Goal: Information Seeking & Learning: Learn about a topic

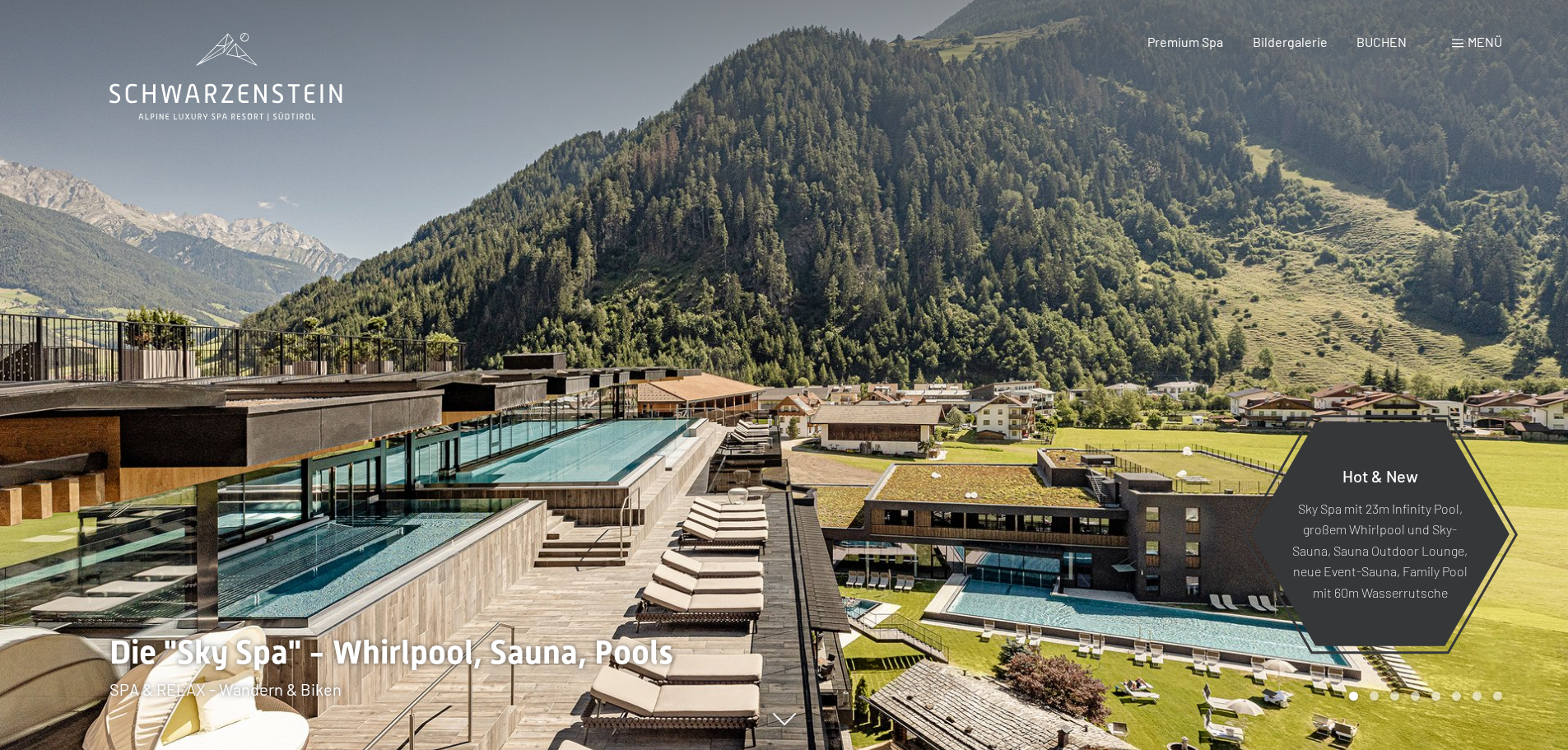
click at [1468, 48] on span "Menü" at bounding box center [1485, 41] width 35 height 15
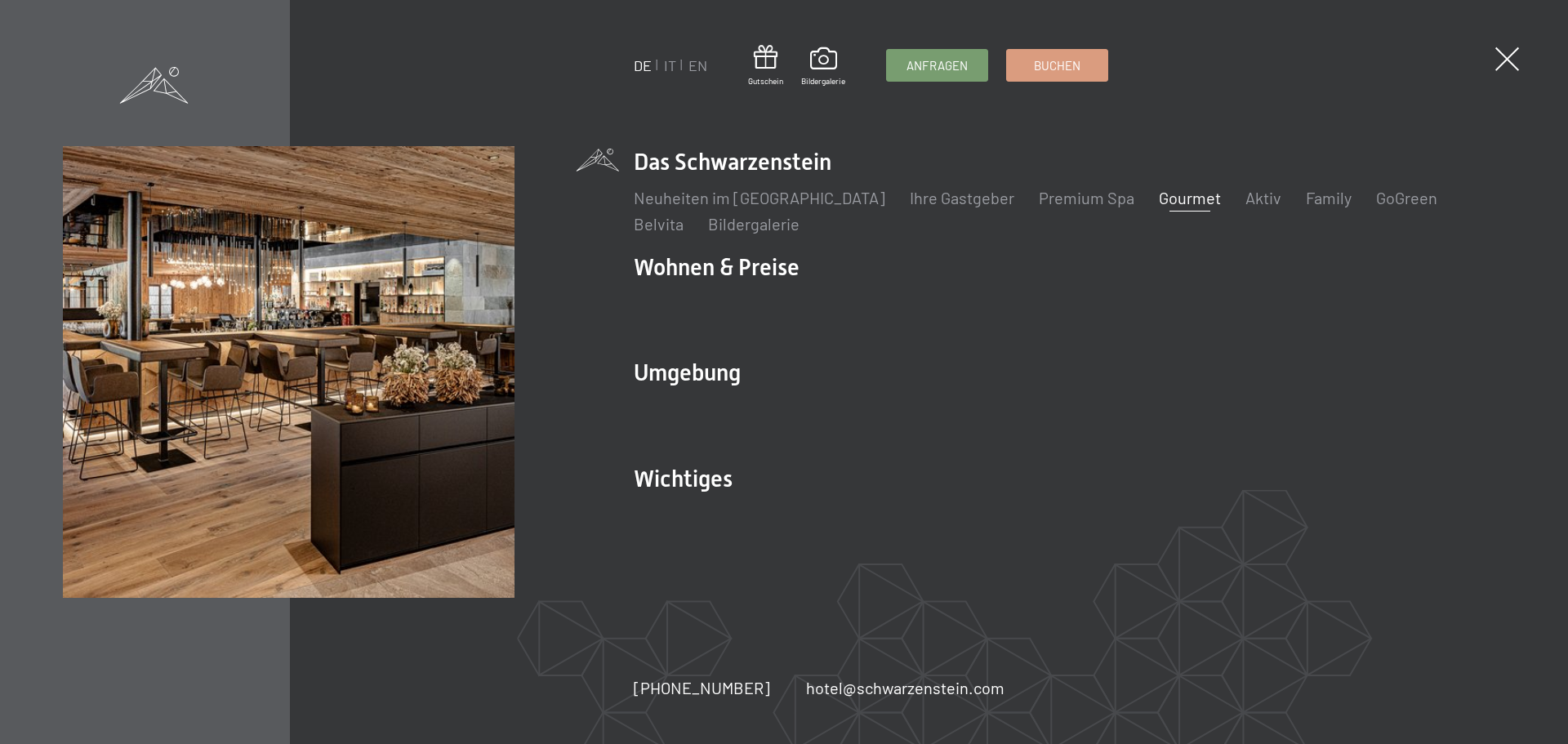
click at [1159, 199] on link "Gourmet" at bounding box center [1189, 197] width 62 height 20
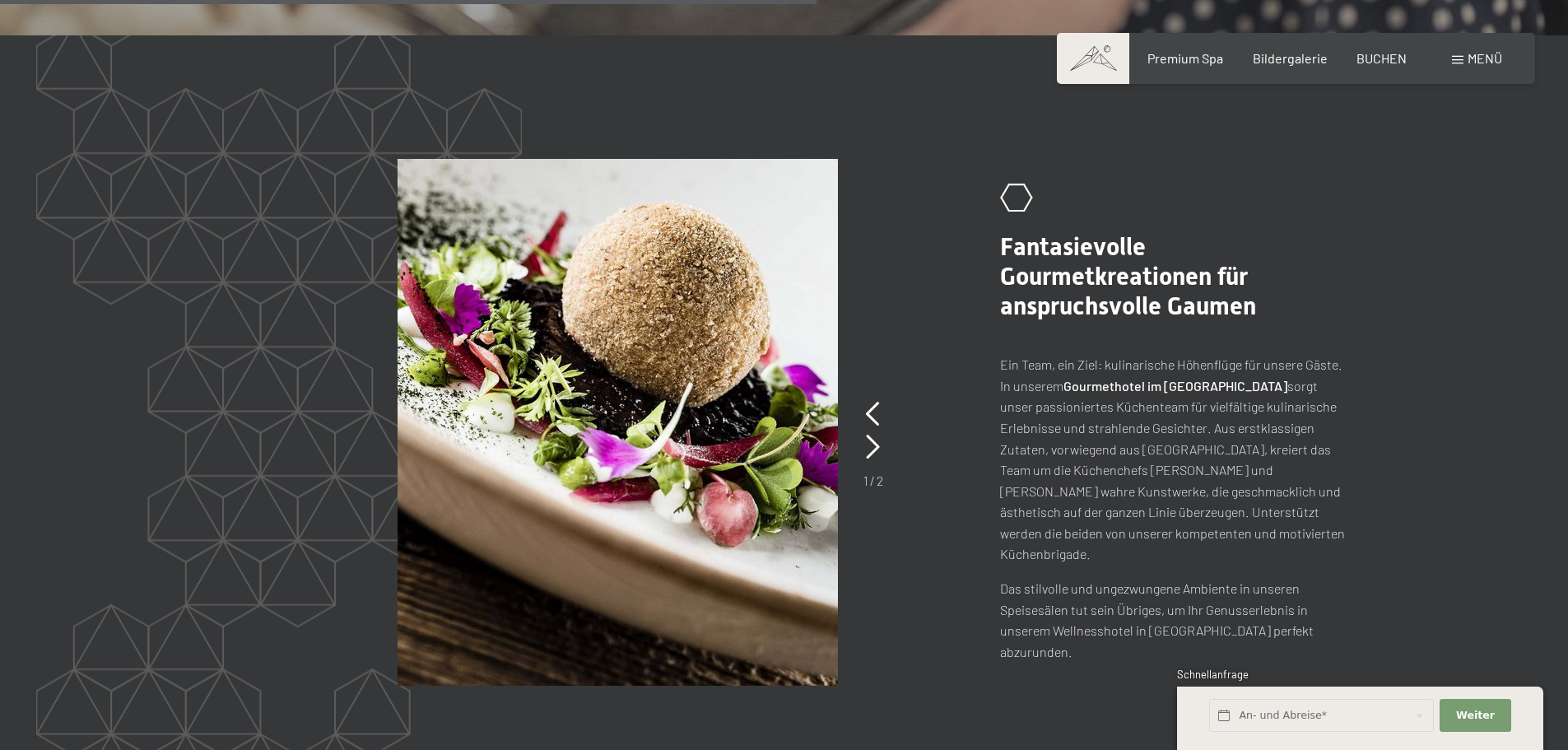
scroll to position [3459, 0]
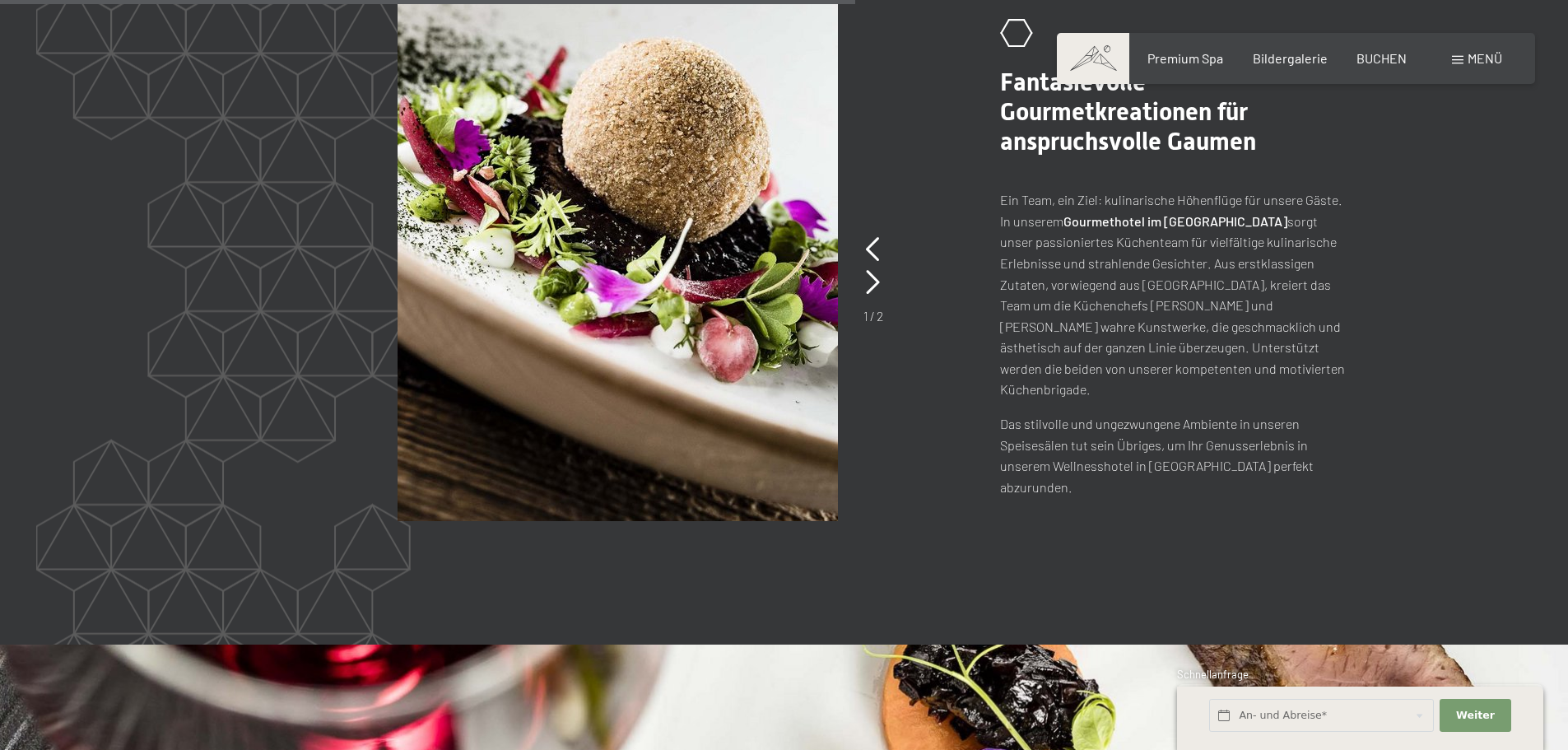
drag, startPoint x: 685, startPoint y: 522, endPoint x: 577, endPoint y: 579, distance: 122.1
click at [577, 579] on section "slide 1 of 2 .st0{fill:none;stroke:#FFFFFF;stroke-width:2;stroke-linecap:round;…" at bounding box center [784, 258] width 1568 height 774
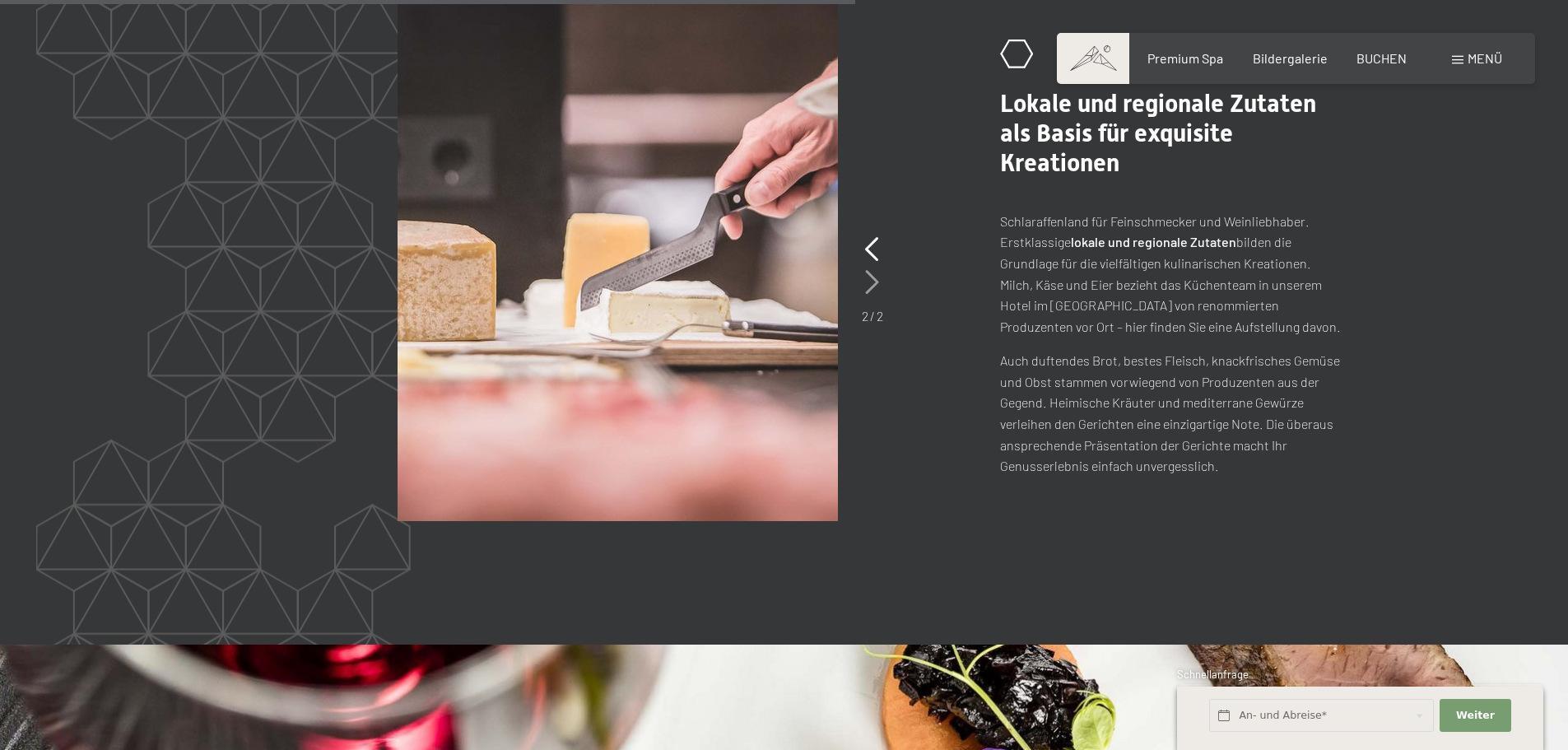
click at [875, 270] on icon at bounding box center [872, 283] width 14 height 25
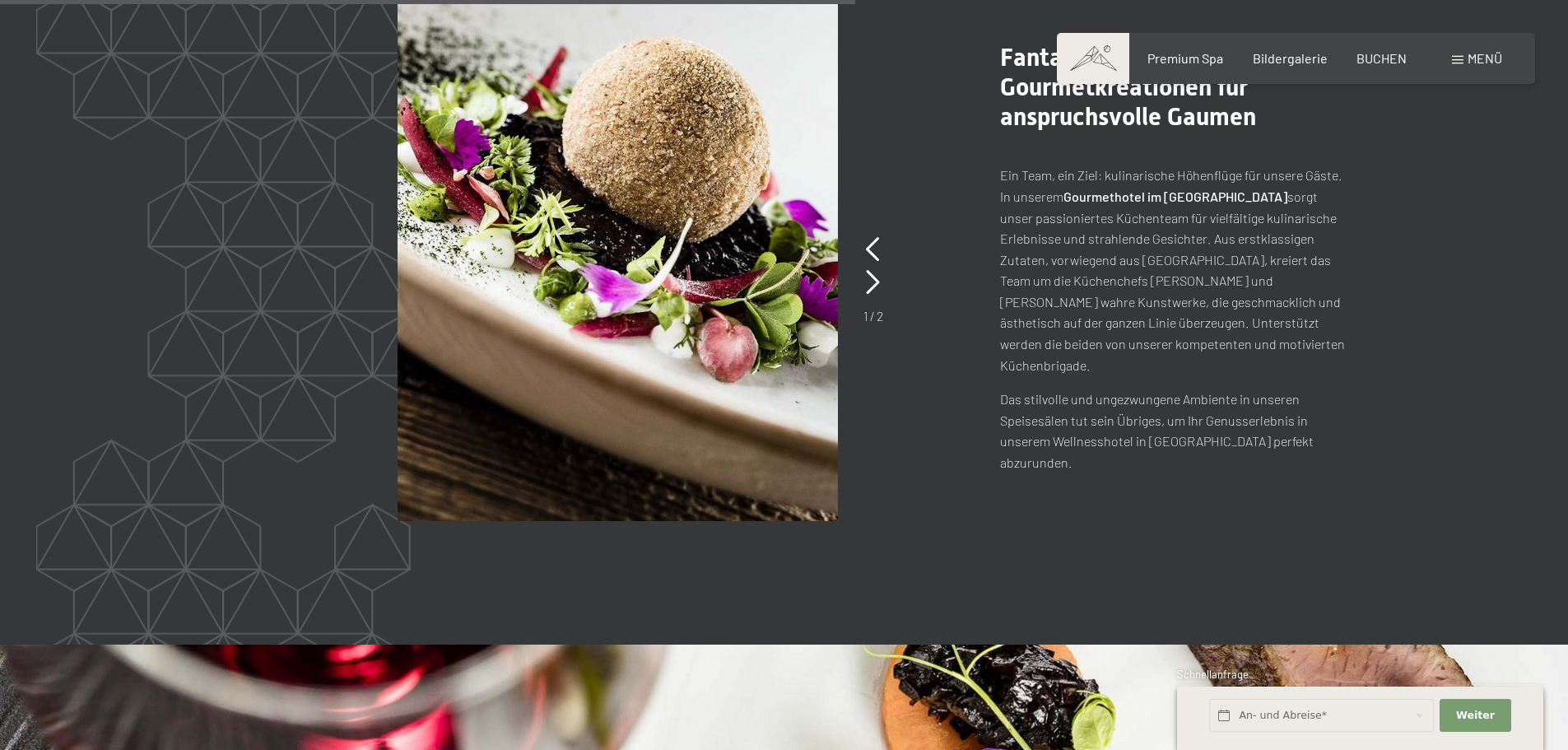
click at [863, 266] on div "1 / 2" at bounding box center [873, 279] width 20 height 92
click at [869, 270] on icon at bounding box center [873, 283] width 14 height 25
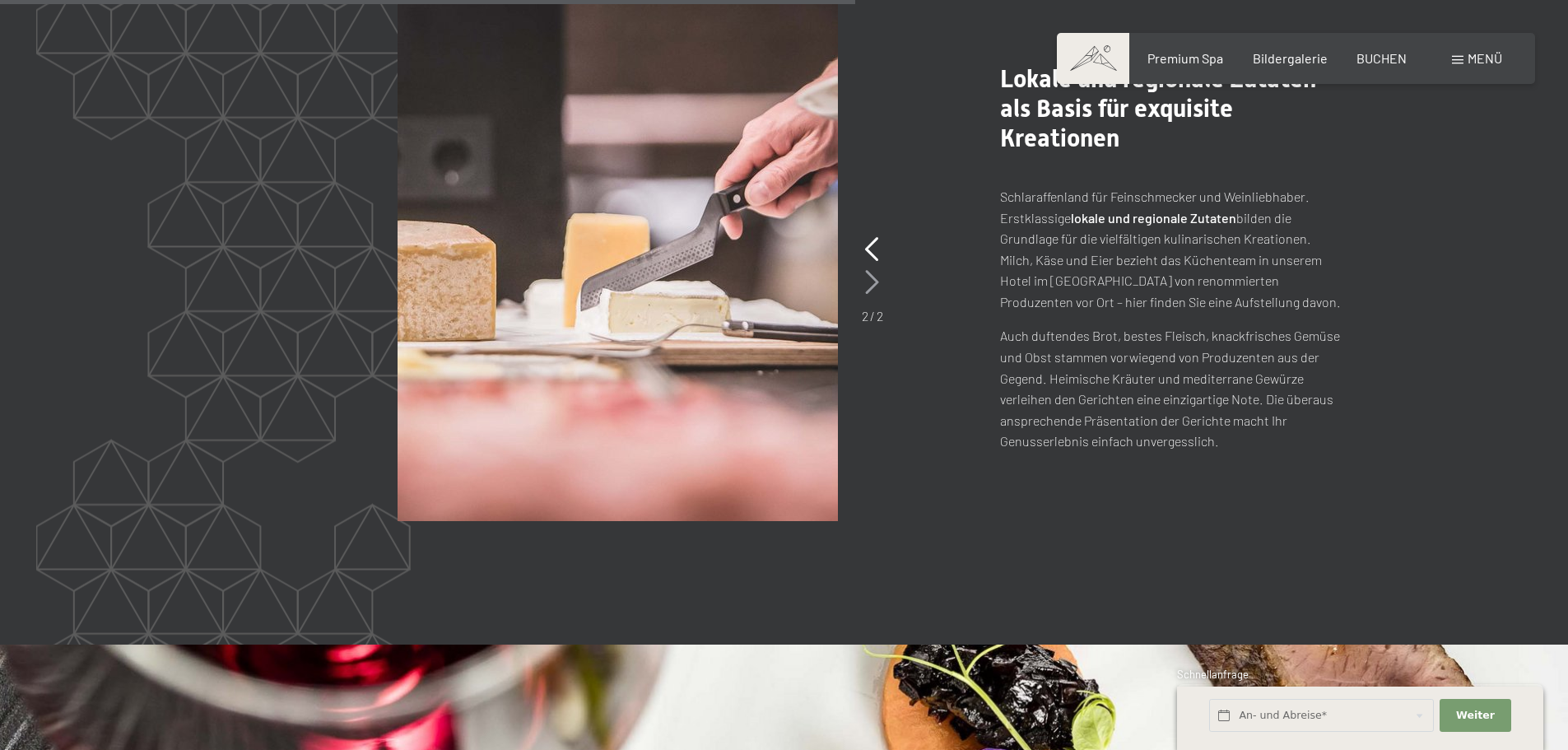
click at [870, 270] on icon at bounding box center [872, 283] width 14 height 25
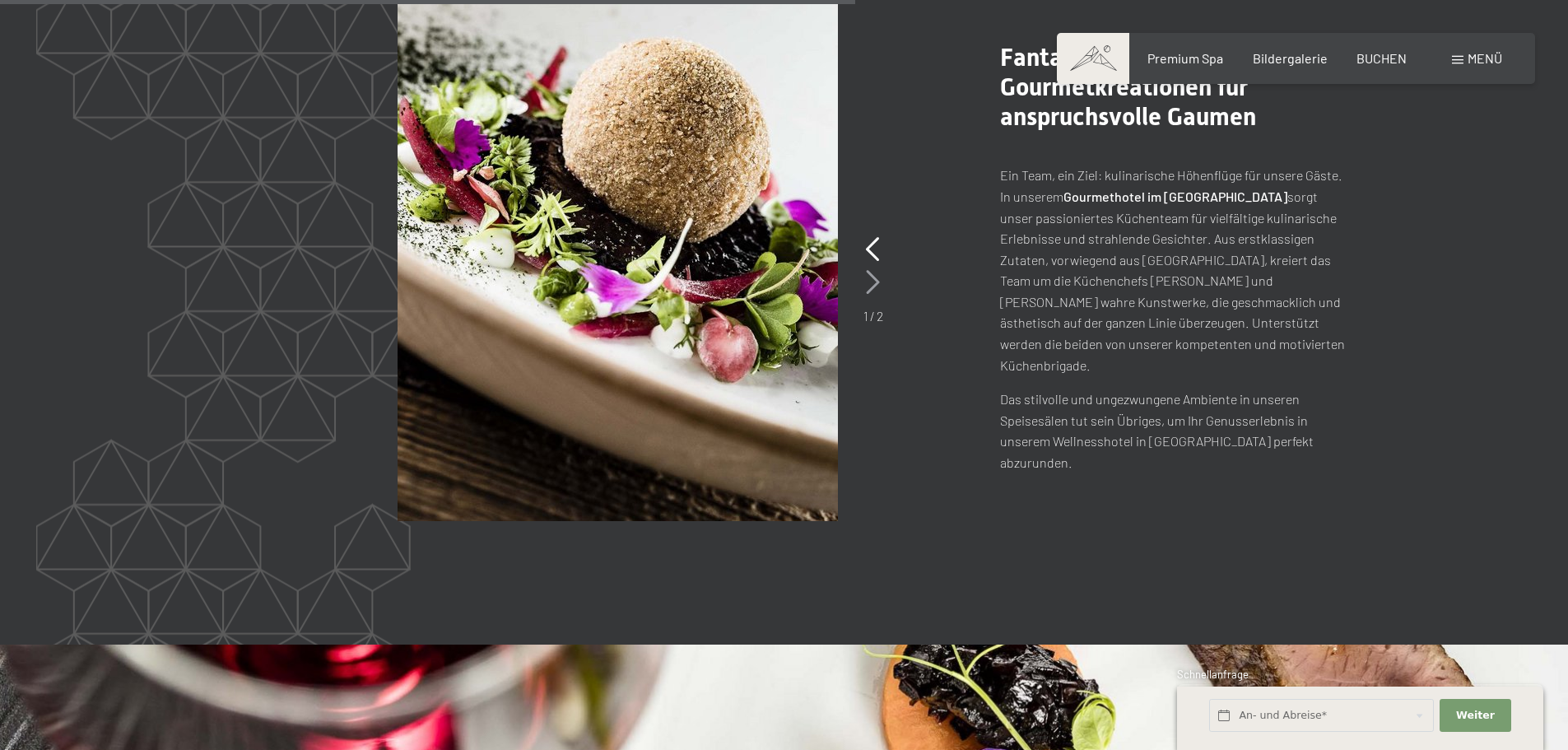
click at [870, 270] on icon at bounding box center [873, 283] width 14 height 25
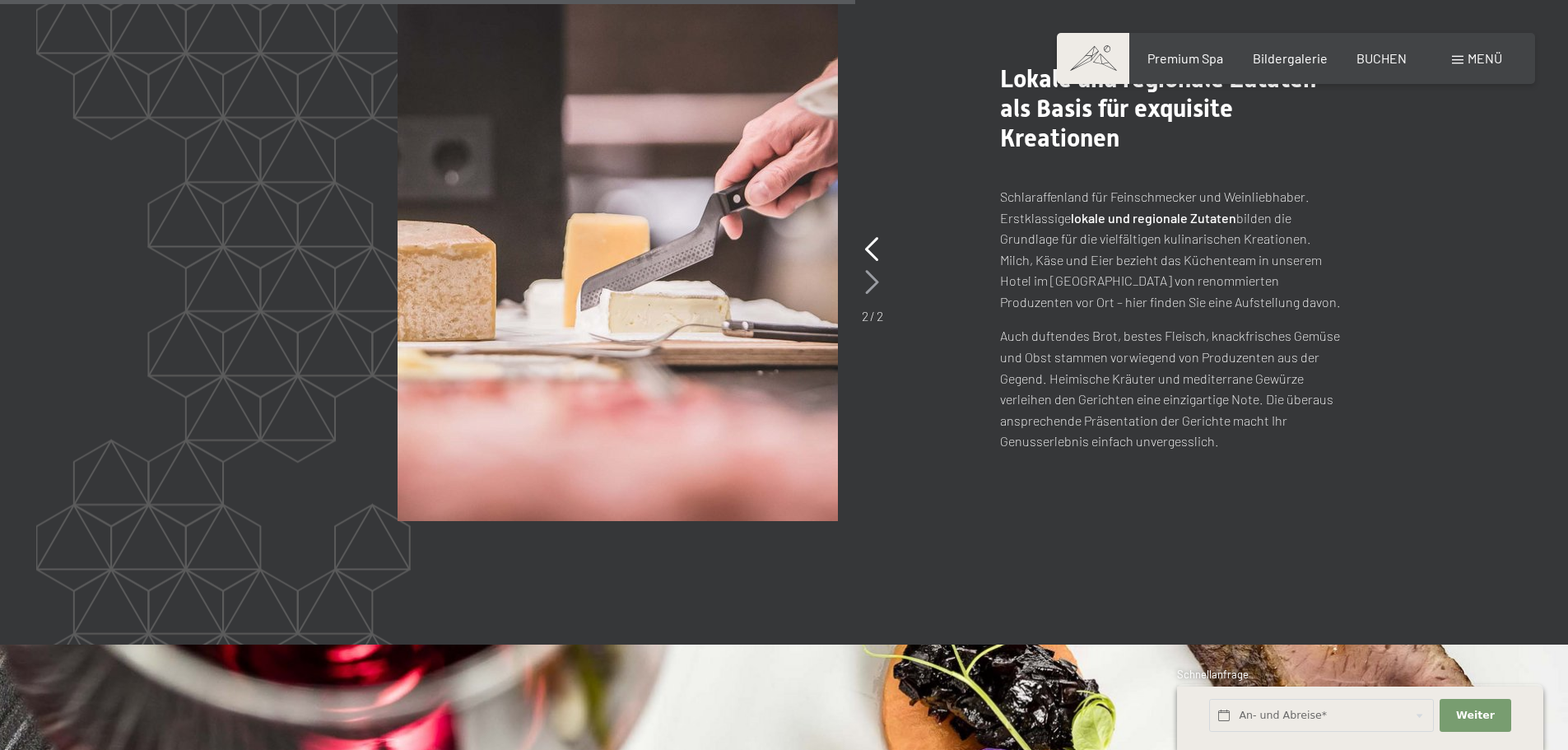
click at [870, 270] on icon at bounding box center [872, 283] width 14 height 25
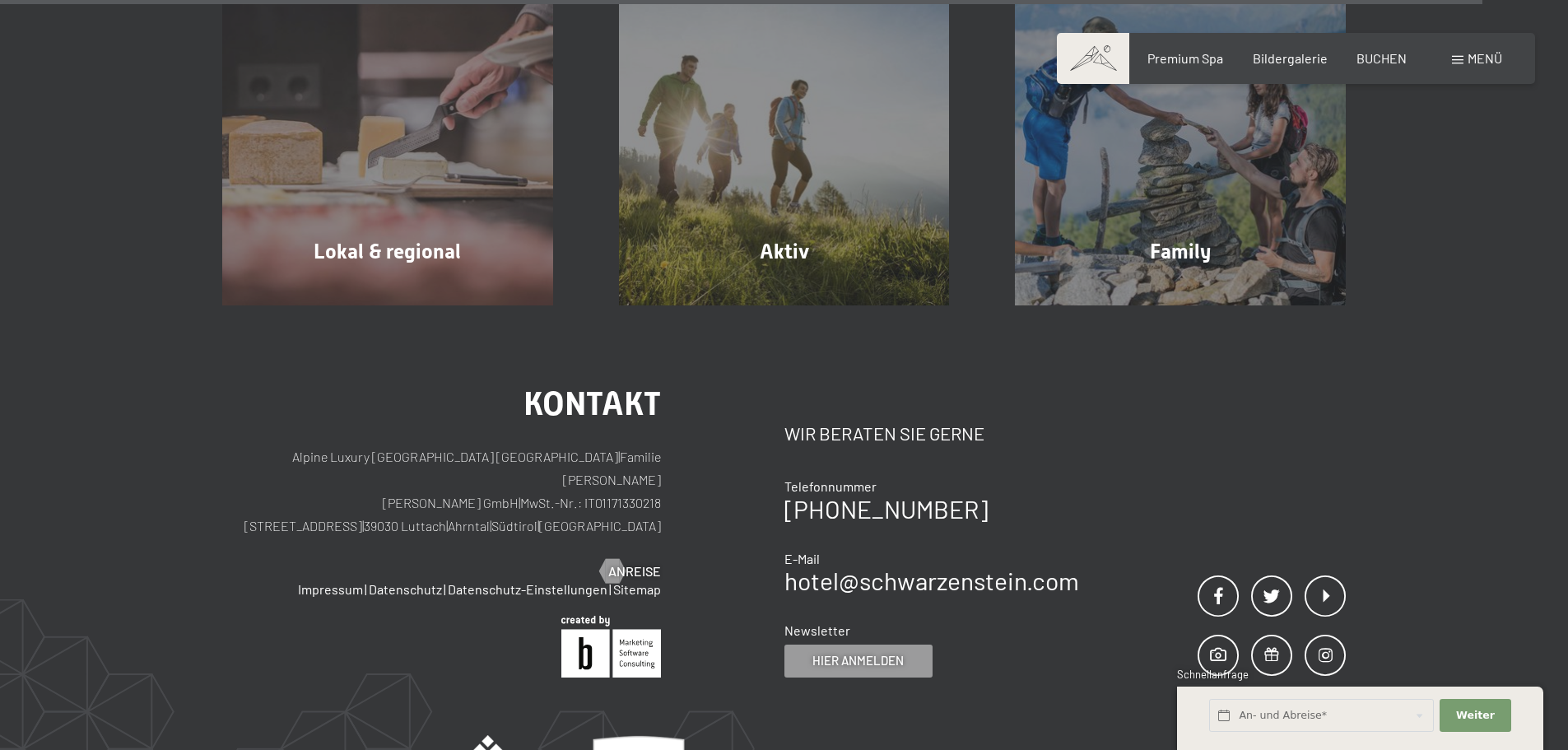
scroll to position [6001, 0]
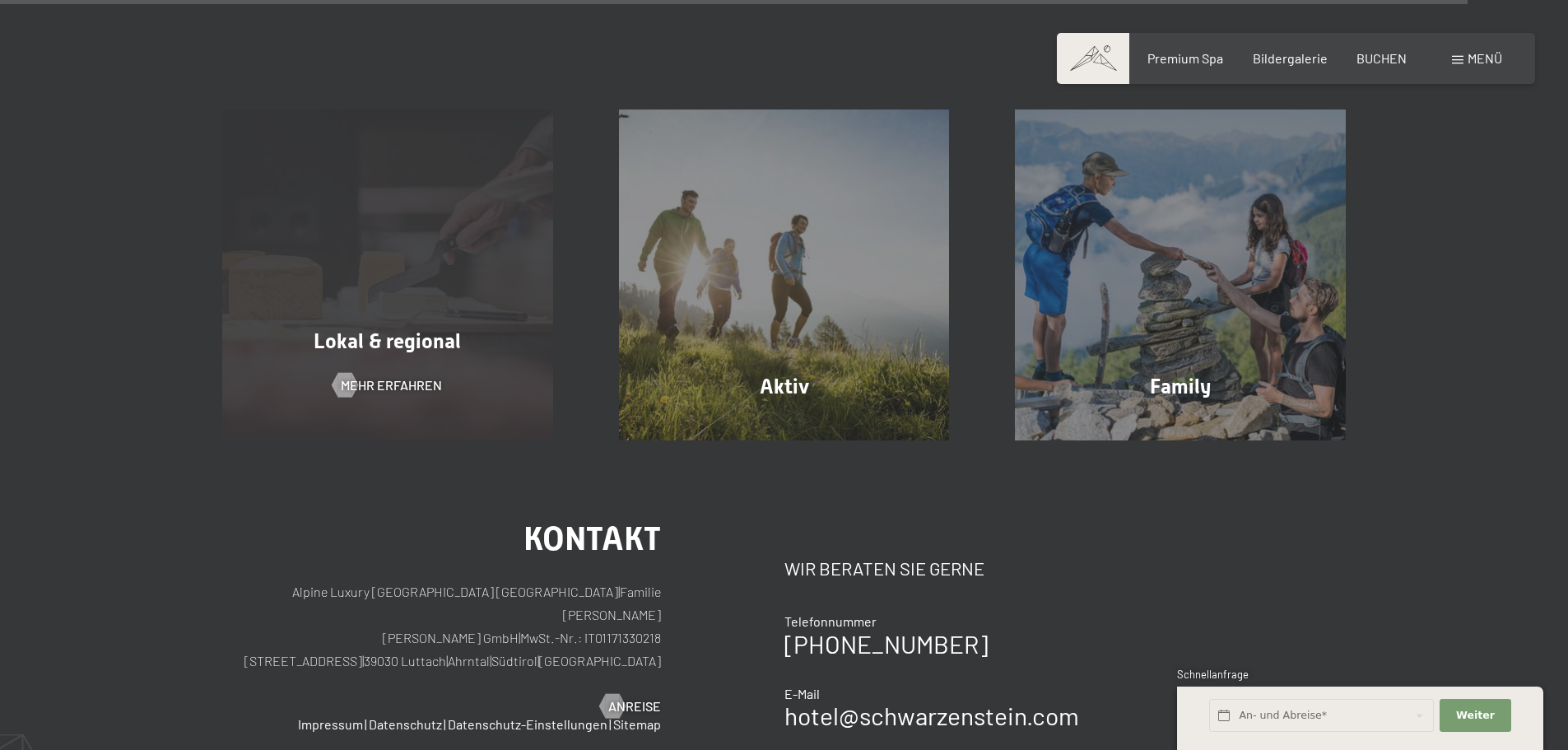
click at [481, 345] on div "Lokal & regional Mehr erfahren" at bounding box center [387, 275] width 397 height 331
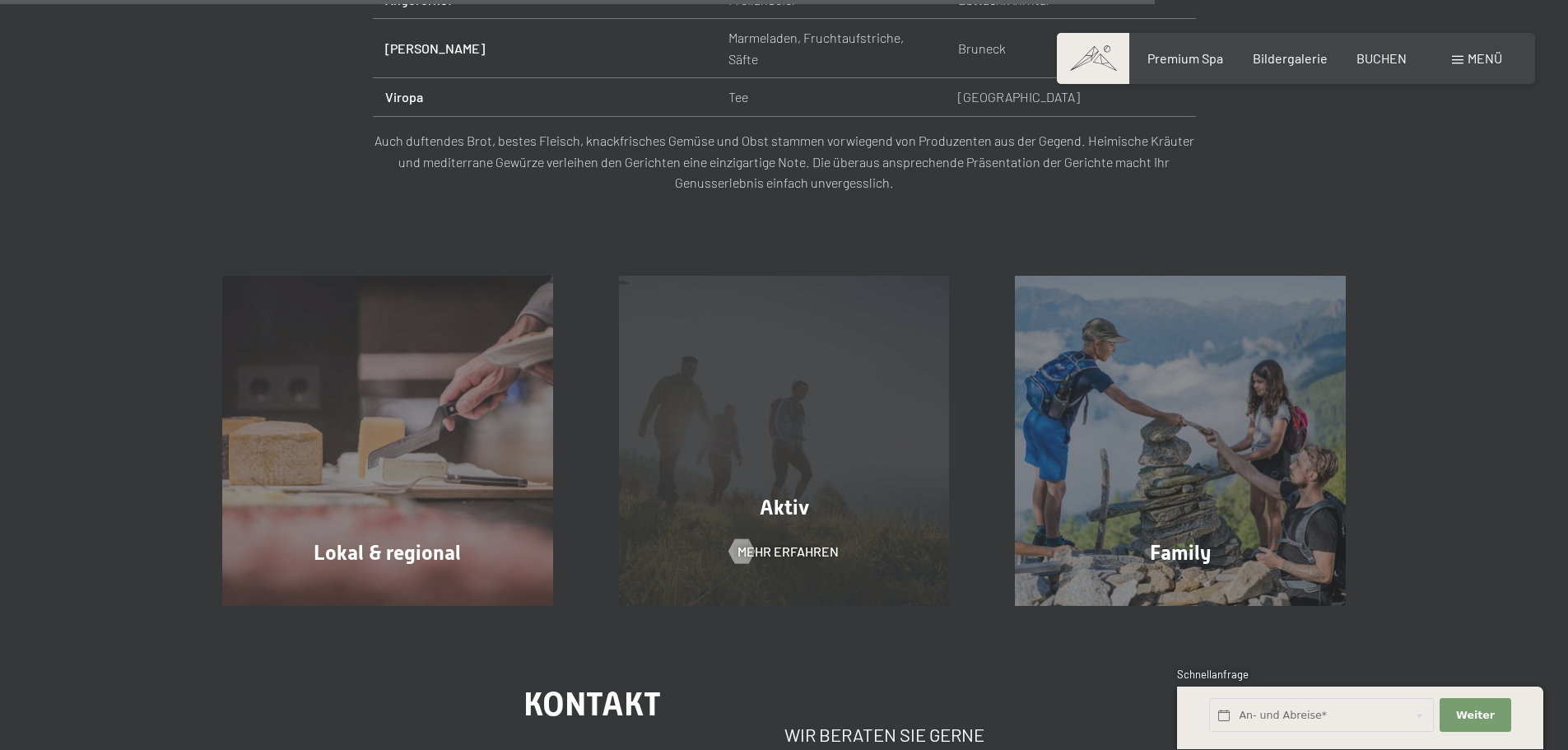
scroll to position [1564, 0]
